Goal: Find specific page/section: Find specific page/section

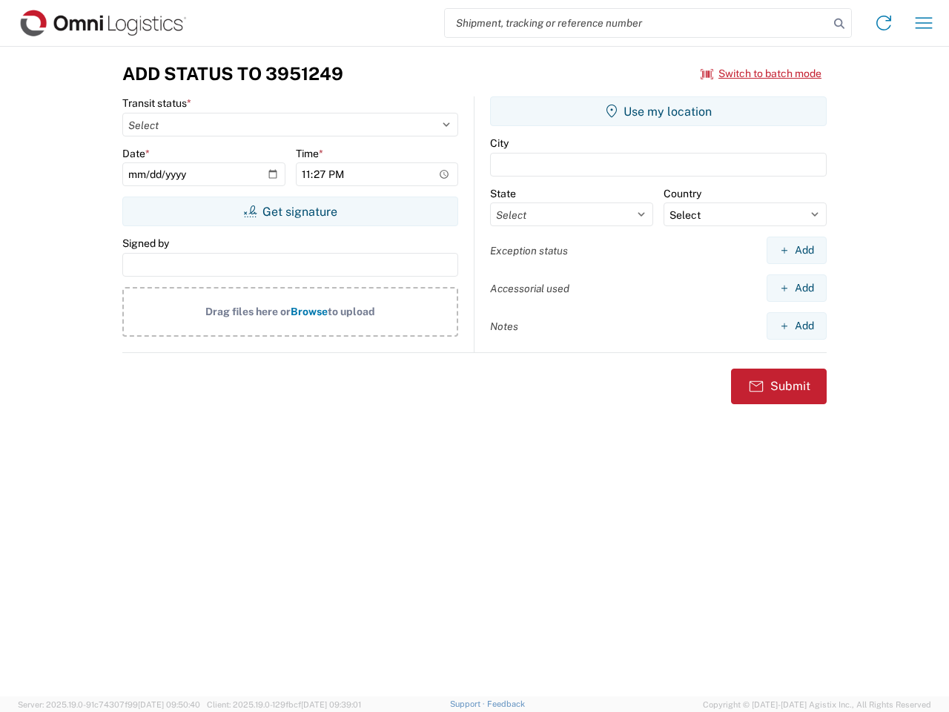
click at [637, 23] on input "search" at bounding box center [637, 23] width 384 height 28
click at [839, 24] on icon at bounding box center [839, 23] width 21 height 21
click at [884, 23] on icon at bounding box center [884, 23] width 24 height 24
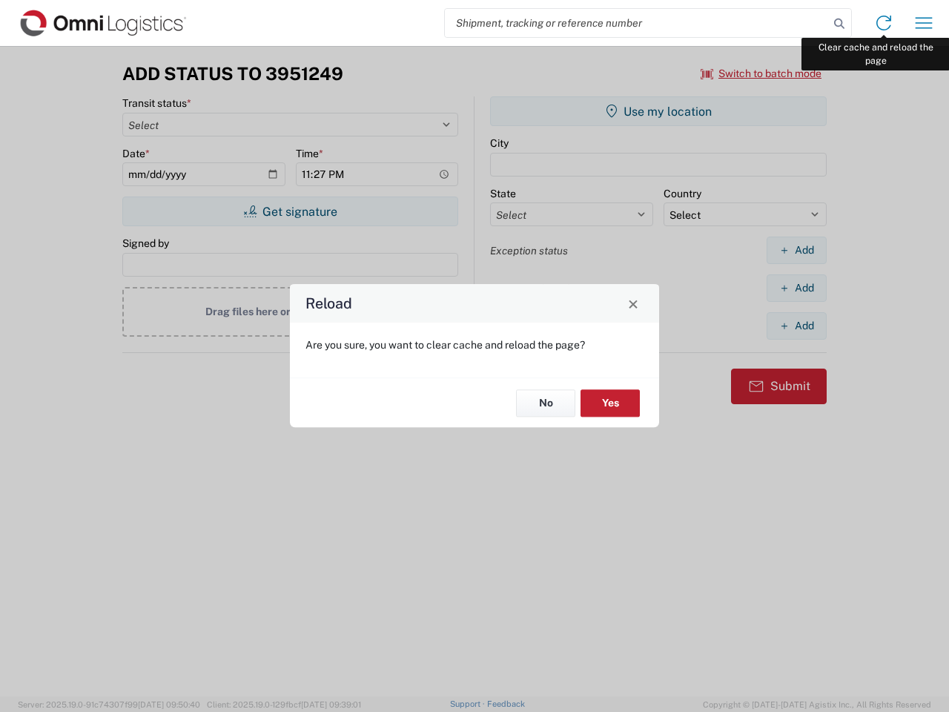
click at [924, 23] on div "Reload Are you sure, you want to clear cache and reload the page? No Yes" at bounding box center [474, 356] width 949 height 712
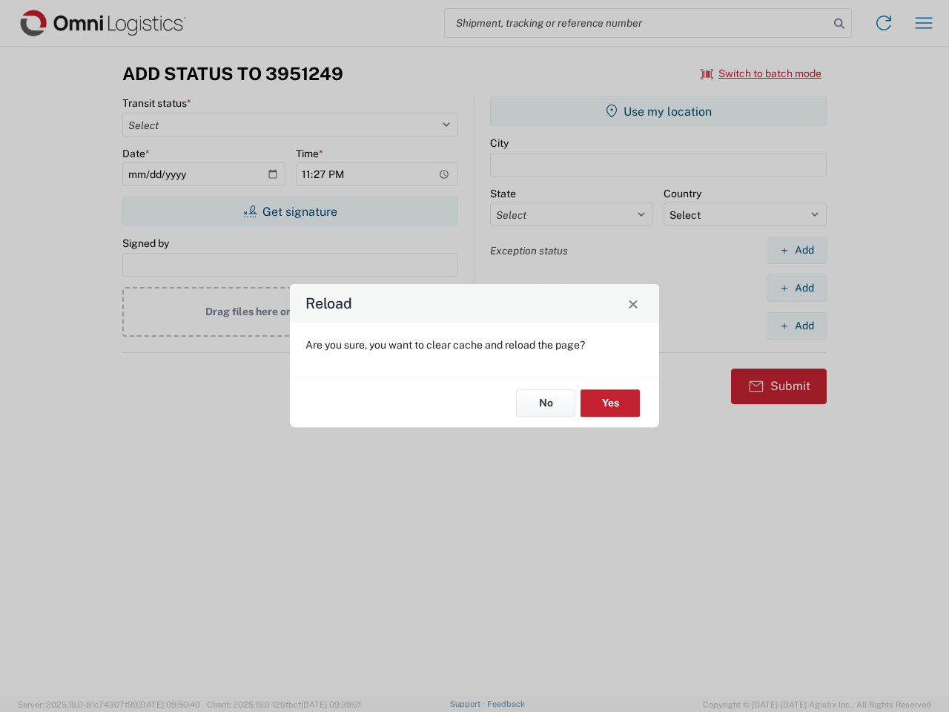
click at [762, 73] on div "Reload Are you sure, you want to clear cache and reload the page? No Yes" at bounding box center [474, 356] width 949 height 712
click at [290, 211] on div "Reload Are you sure, you want to clear cache and reload the page? No Yes" at bounding box center [474, 356] width 949 height 712
click at [659, 111] on div "Reload Are you sure, you want to clear cache and reload the page? No Yes" at bounding box center [474, 356] width 949 height 712
click at [796, 250] on div "Reload Are you sure, you want to clear cache and reload the page? No Yes" at bounding box center [474, 356] width 949 height 712
click at [796, 288] on div "Reload Are you sure, you want to clear cache and reload the page? No Yes" at bounding box center [474, 356] width 949 height 712
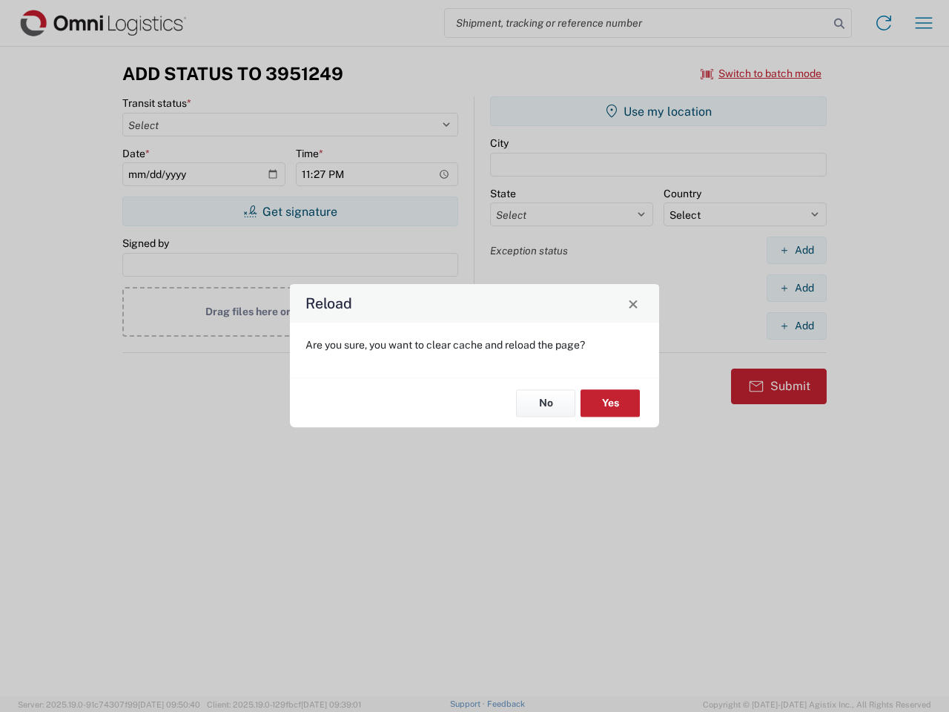
click at [796, 326] on div "Reload Are you sure, you want to clear cache and reload the page? No Yes" at bounding box center [474, 356] width 949 height 712
